Goal: Information Seeking & Learning: Learn about a topic

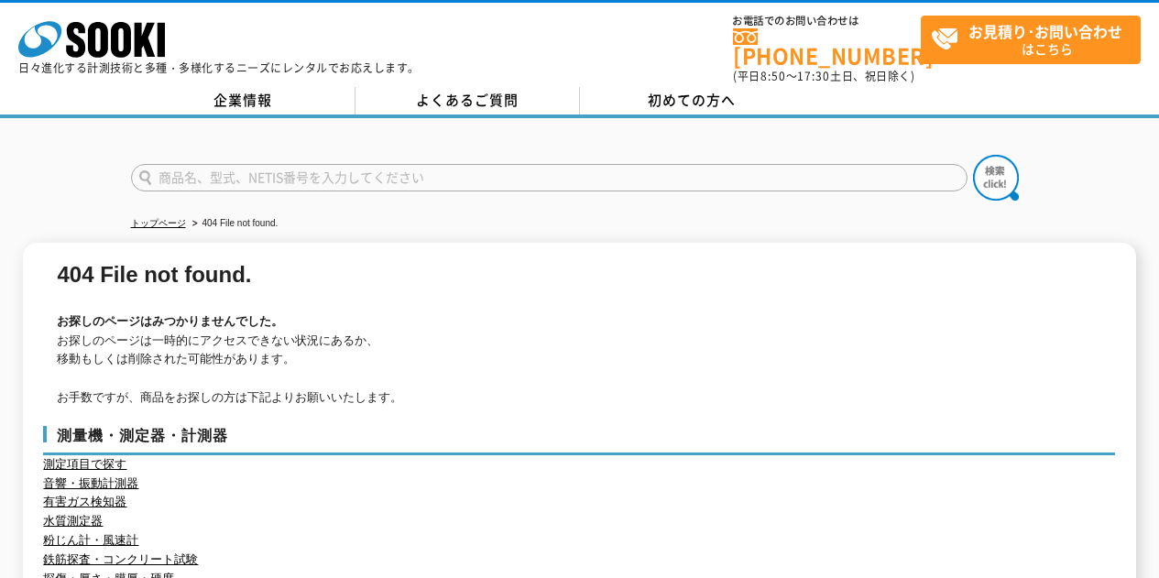
click at [91, 43] on icon at bounding box center [98, 40] width 20 height 36
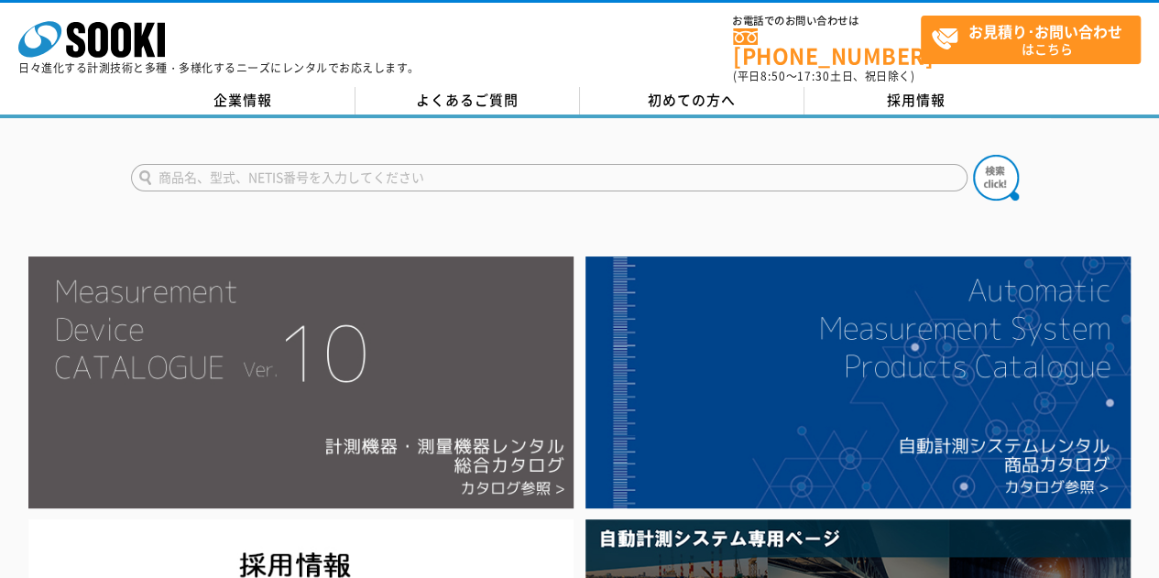
scroll to position [275, 0]
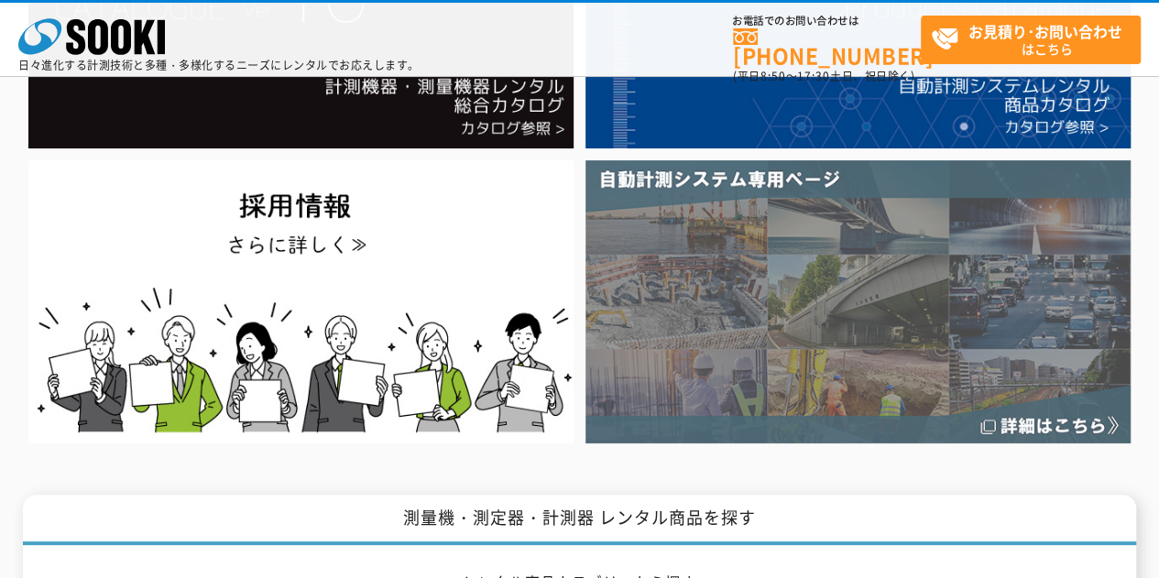
click at [760, 376] on img at bounding box center [857, 301] width 545 height 283
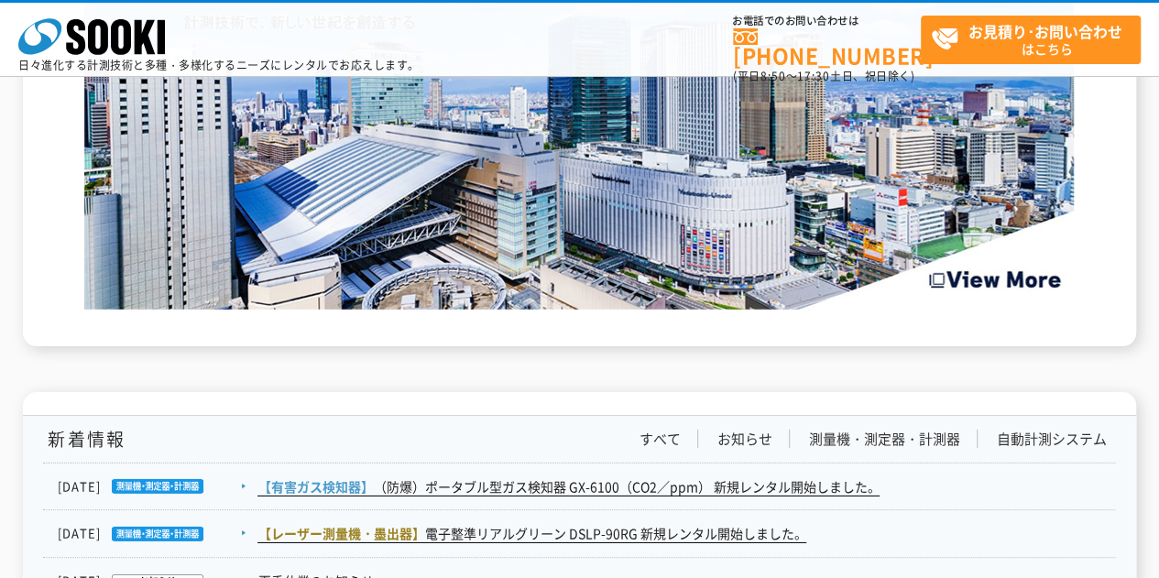
scroll to position [2931, 0]
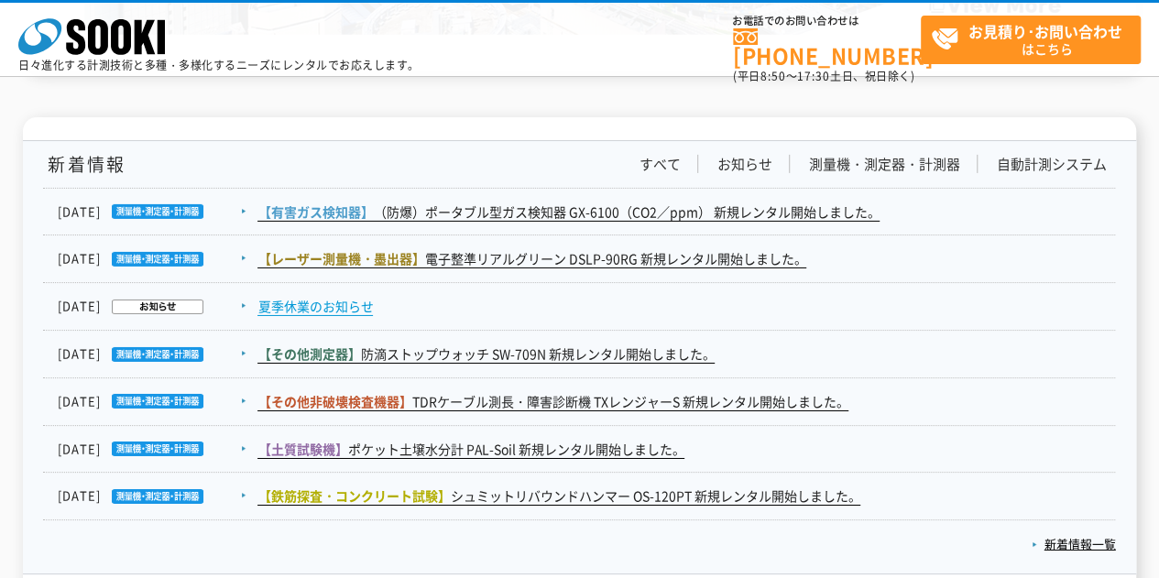
click at [303, 310] on link "夏季休業のお知らせ" at bounding box center [314, 306] width 115 height 19
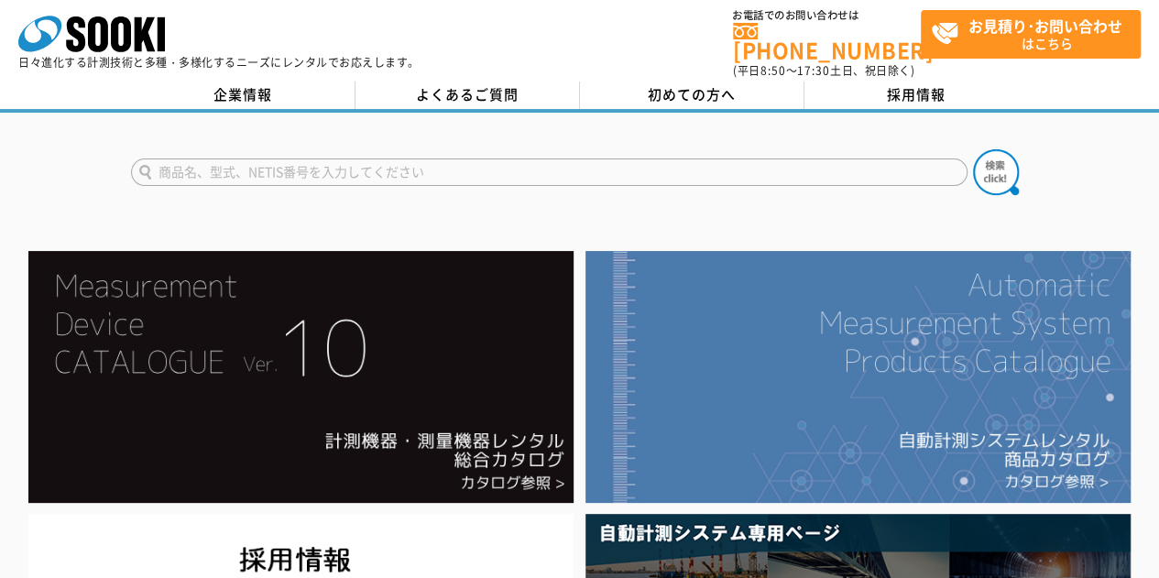
scroll to position [0, 0]
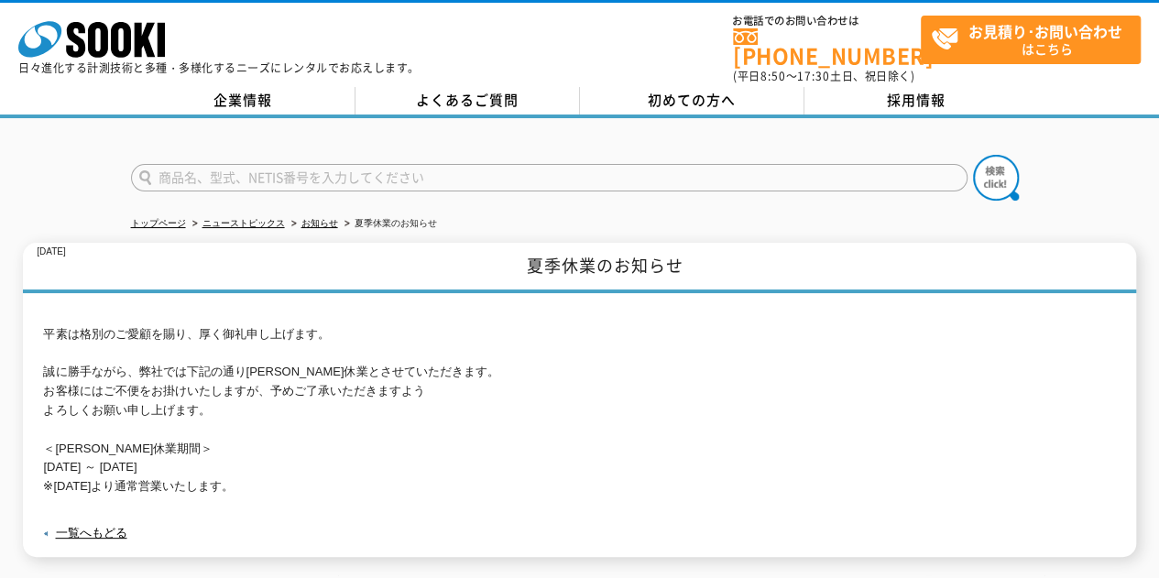
drag, startPoint x: 300, startPoint y: 301, endPoint x: 300, endPoint y: 292, distance: 9.2
